Goal: Transaction & Acquisition: Subscribe to service/newsletter

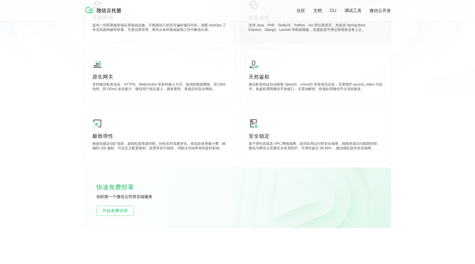
scroll to position [200, 0]
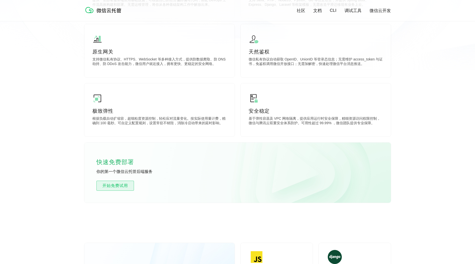
click at [125, 186] on span "开始免费试用" at bounding box center [115, 185] width 37 height 6
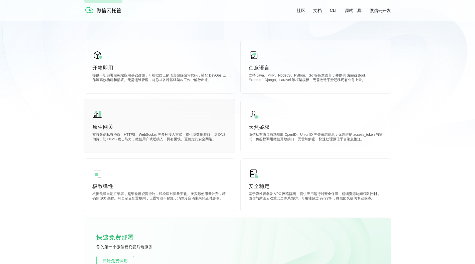
scroll to position [226, 0]
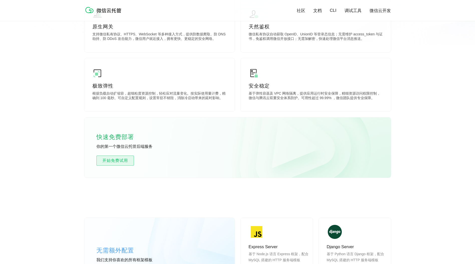
drag, startPoint x: 125, startPoint y: 161, endPoint x: 128, endPoint y: 159, distance: 3.3
click at [125, 161] on span "开始免费试用" at bounding box center [115, 160] width 37 height 6
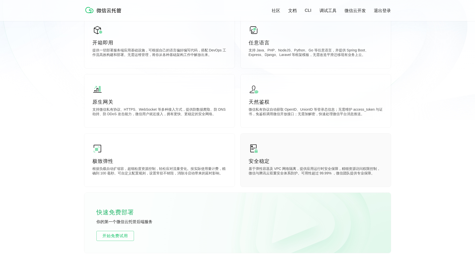
scroll to position [226, 0]
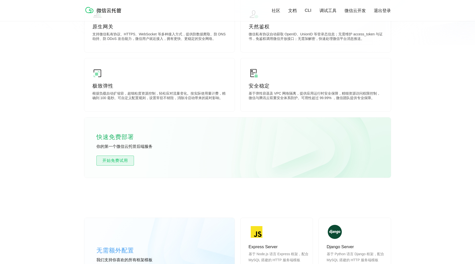
click at [123, 160] on span "开始免费试用" at bounding box center [115, 160] width 37 height 6
